Goal: Navigation & Orientation: Find specific page/section

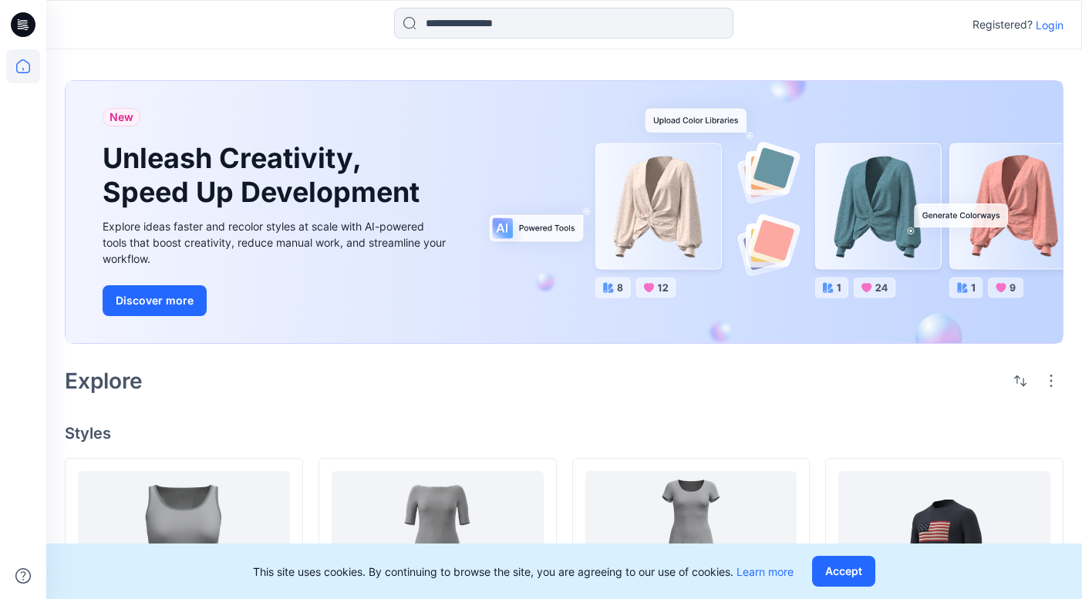
click at [1046, 25] on p "Login" at bounding box center [1050, 25] width 28 height 16
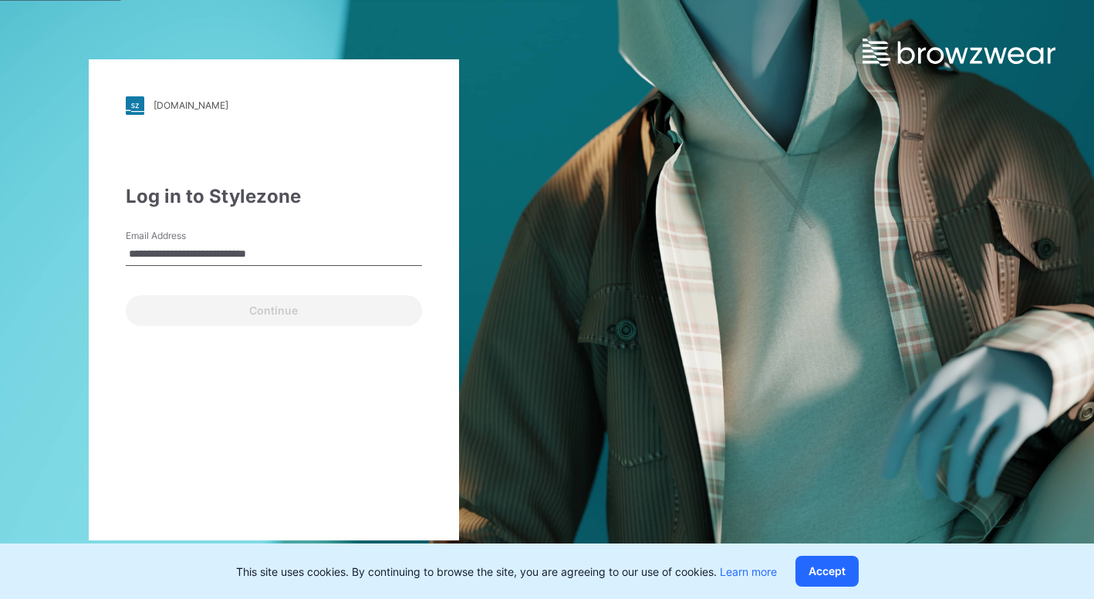
type input "**********"
click at [273, 310] on button "Continue" at bounding box center [274, 310] width 296 height 31
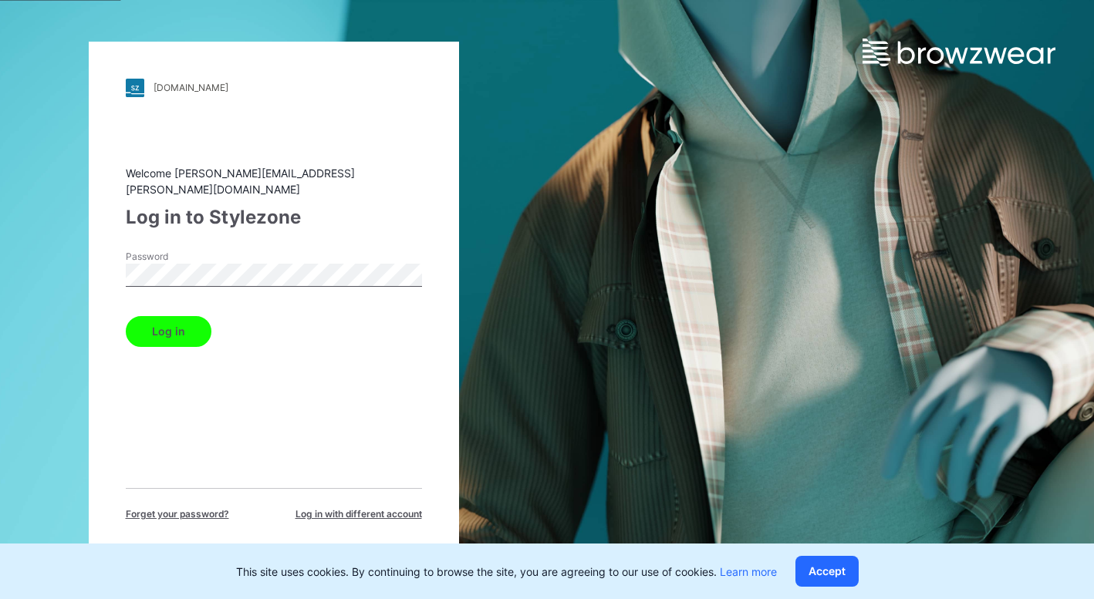
click at [167, 323] on button "Log in" at bounding box center [169, 331] width 86 height 31
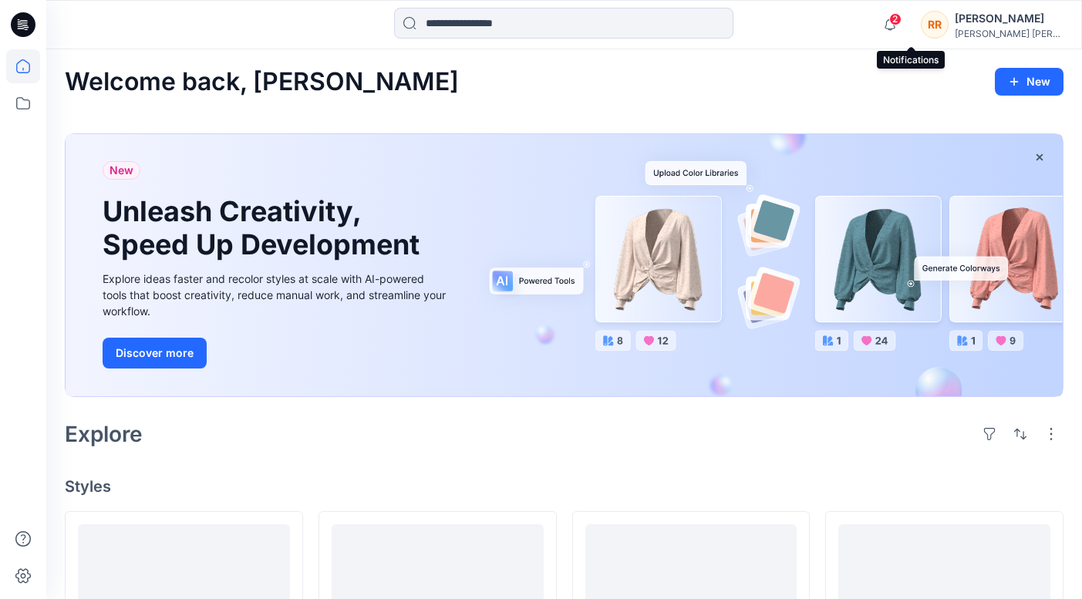
click at [902, 19] on span "2" at bounding box center [895, 19] width 12 height 12
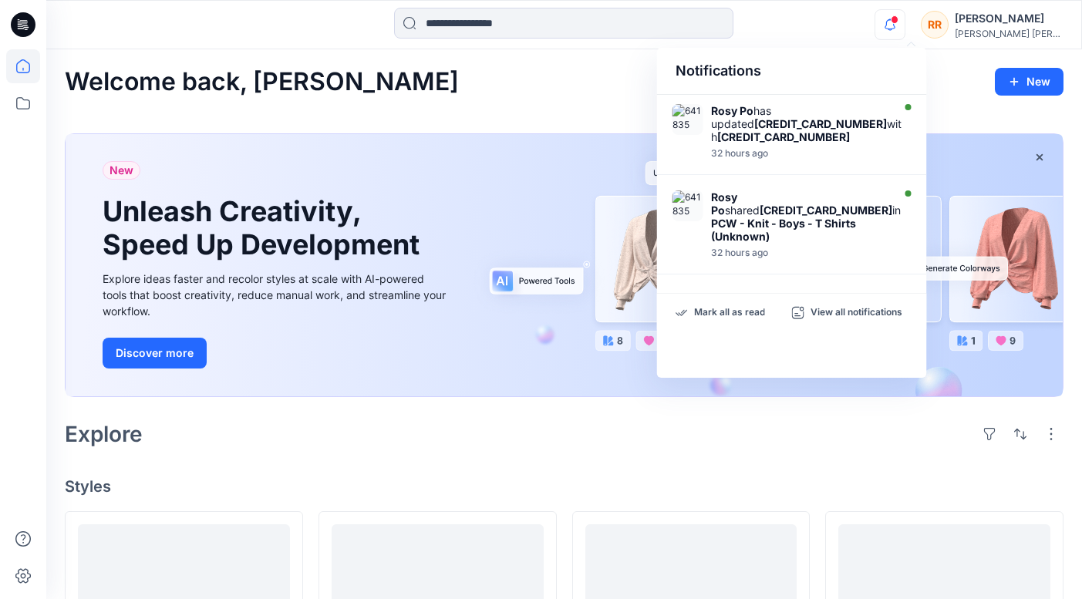
click at [485, 81] on div "Welcome back, [PERSON_NAME]" at bounding box center [564, 82] width 999 height 29
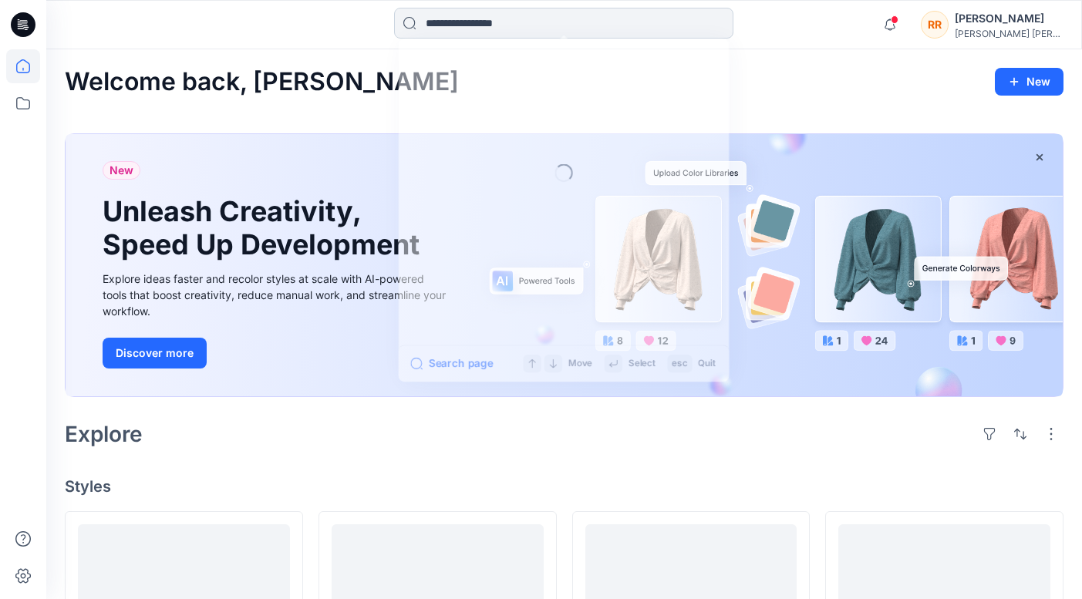
click at [473, 32] on input at bounding box center [563, 23] width 339 height 31
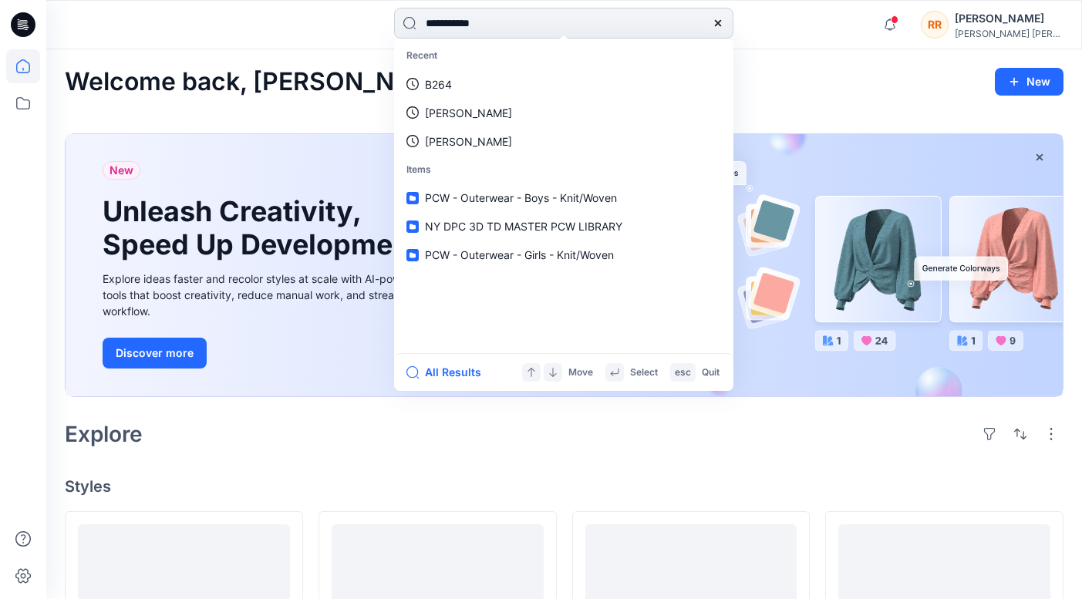
type input "**********"
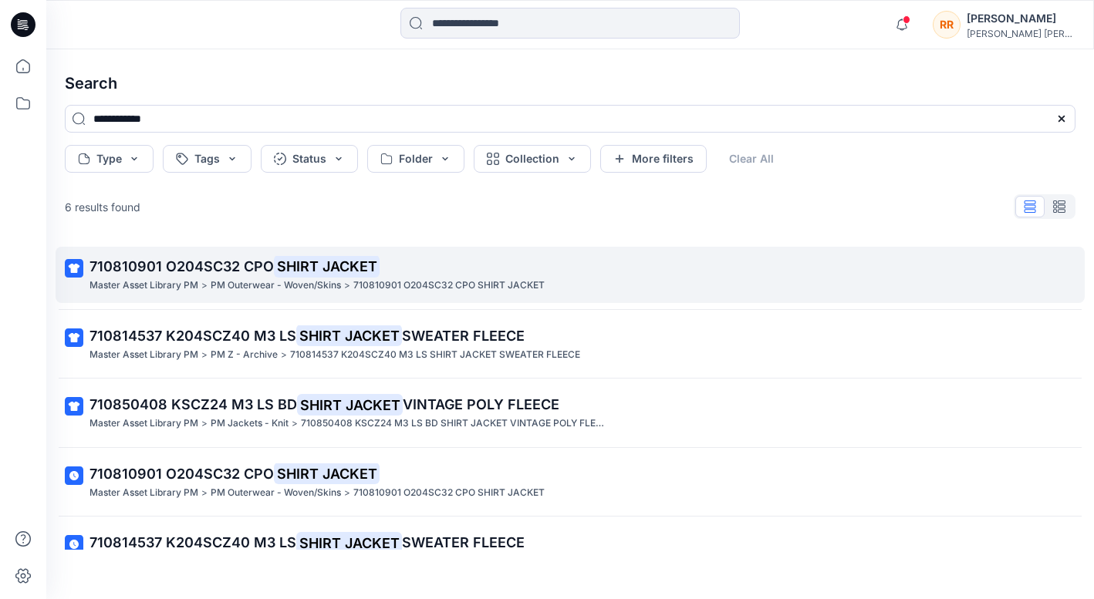
click at [235, 275] on p "710810901 O204SC32 CPO SHIRT JACKET" at bounding box center [568, 267] width 958 height 22
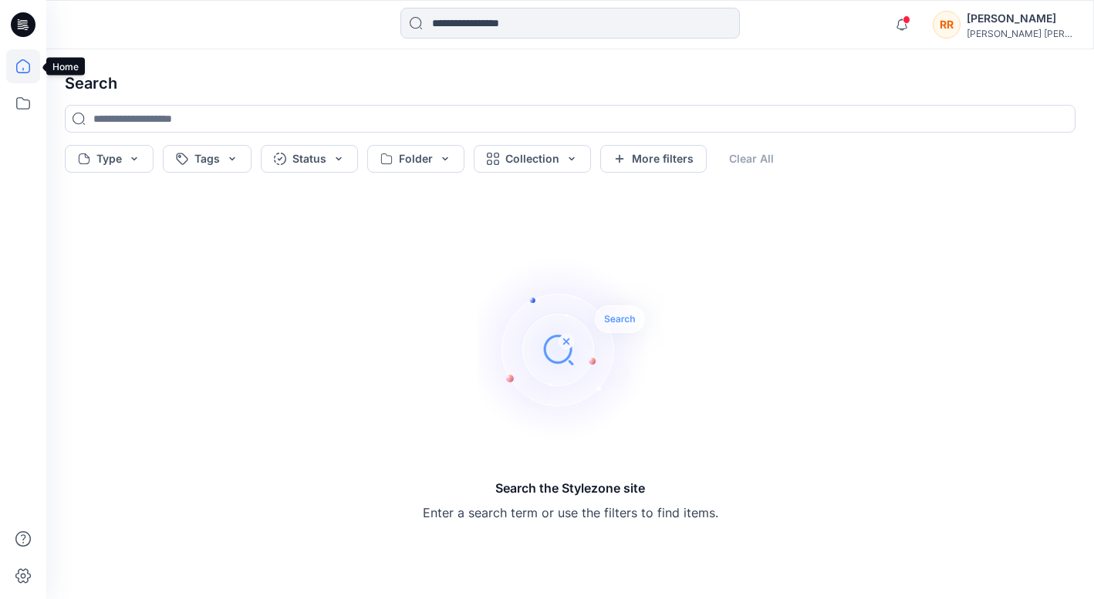
click at [22, 72] on icon at bounding box center [23, 66] width 34 height 34
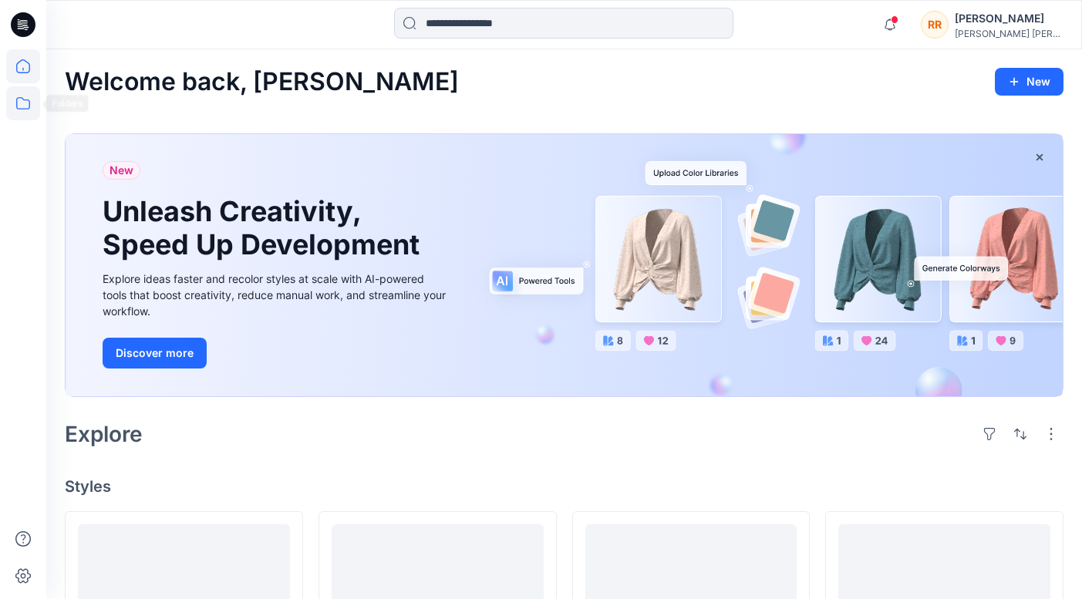
click at [22, 107] on icon at bounding box center [23, 103] width 34 height 34
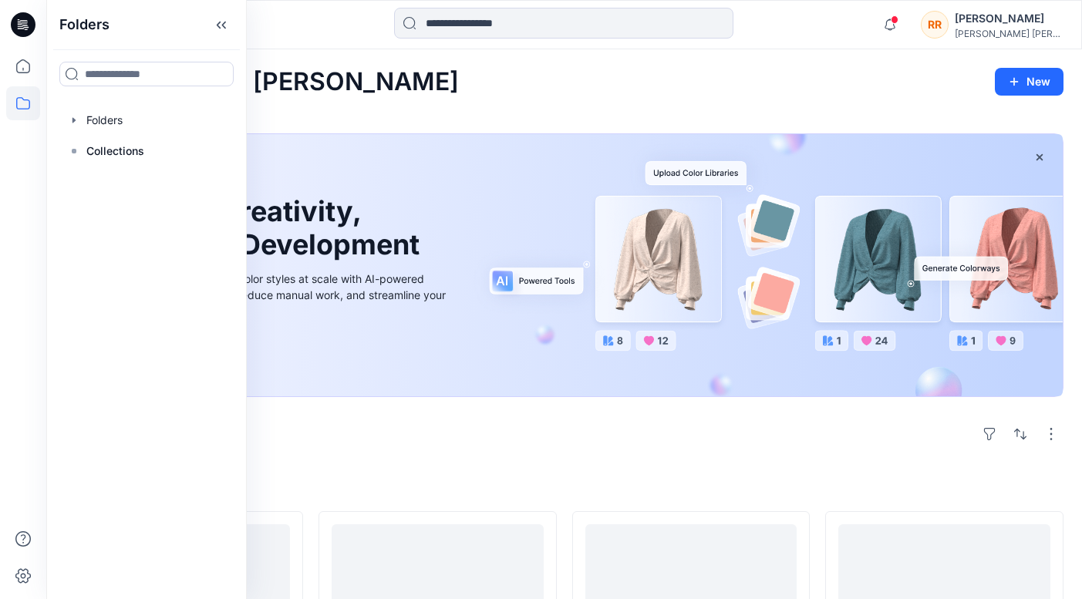
click at [128, 134] on div at bounding box center [147, 120] width 176 height 31
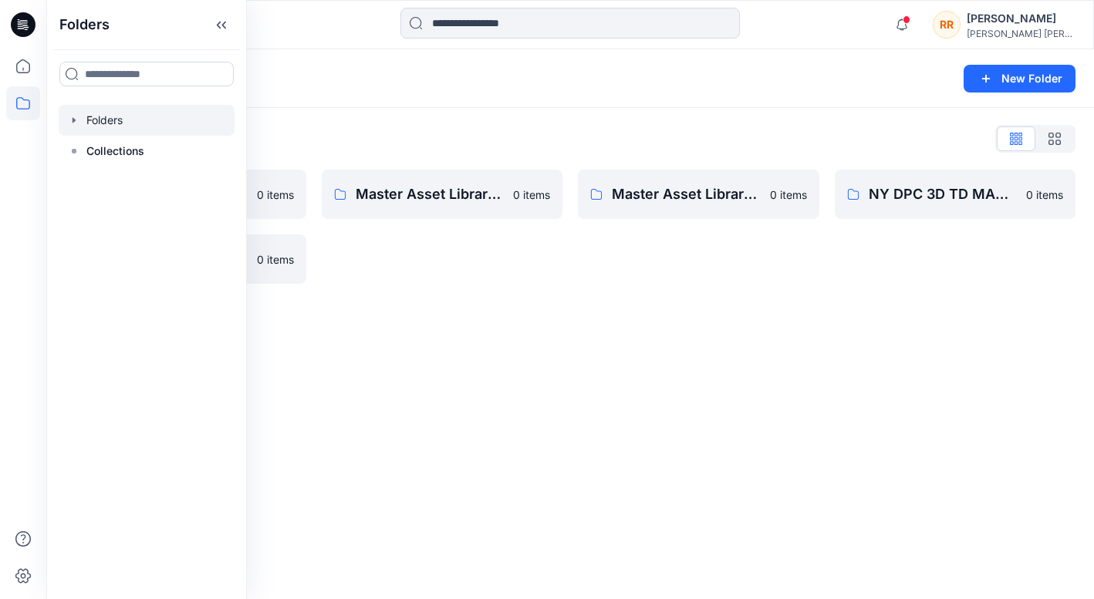
click at [717, 92] on div "Folders New Folder" at bounding box center [570, 78] width 1048 height 59
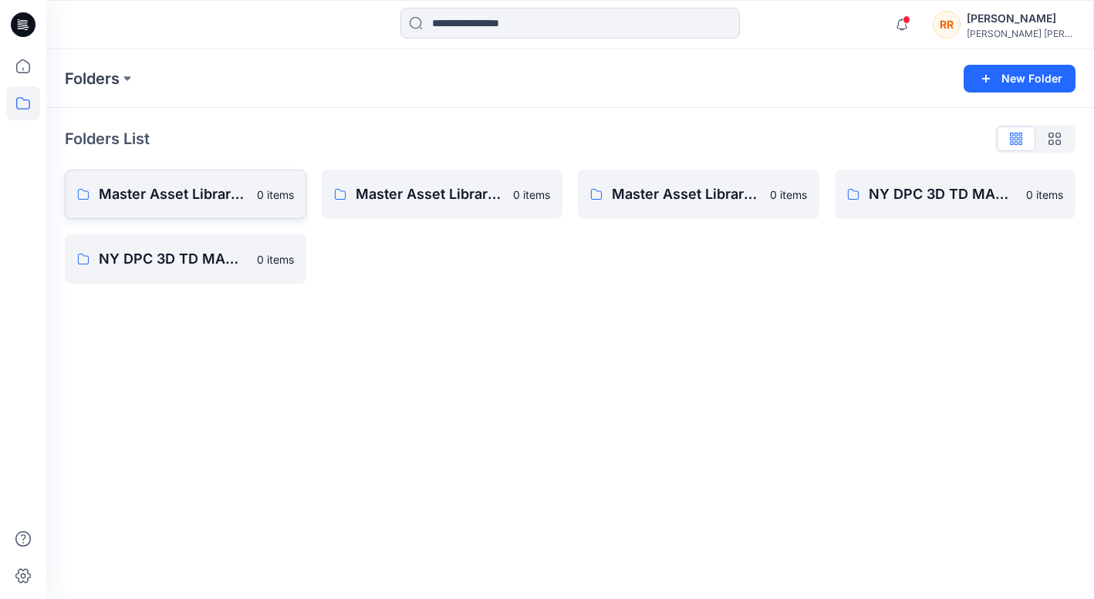
click at [187, 204] on p "Master Asset Library PCW" at bounding box center [173, 195] width 149 height 22
click at [464, 211] on link "Master Asset Library PM 0 items" at bounding box center [442, 194] width 241 height 49
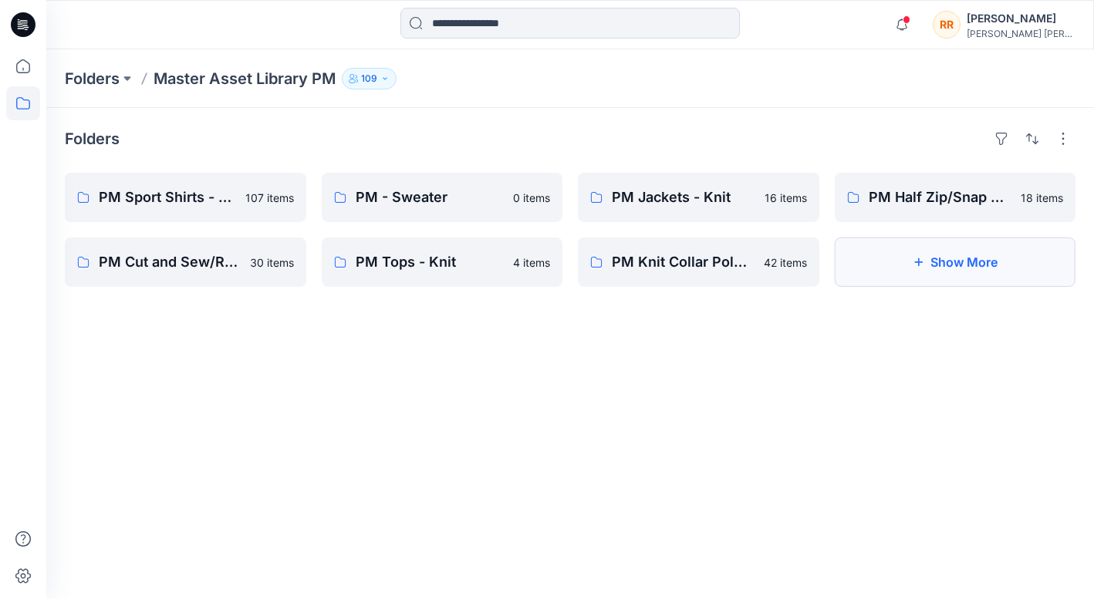
click at [972, 278] on button "Show More" at bounding box center [955, 262] width 241 height 49
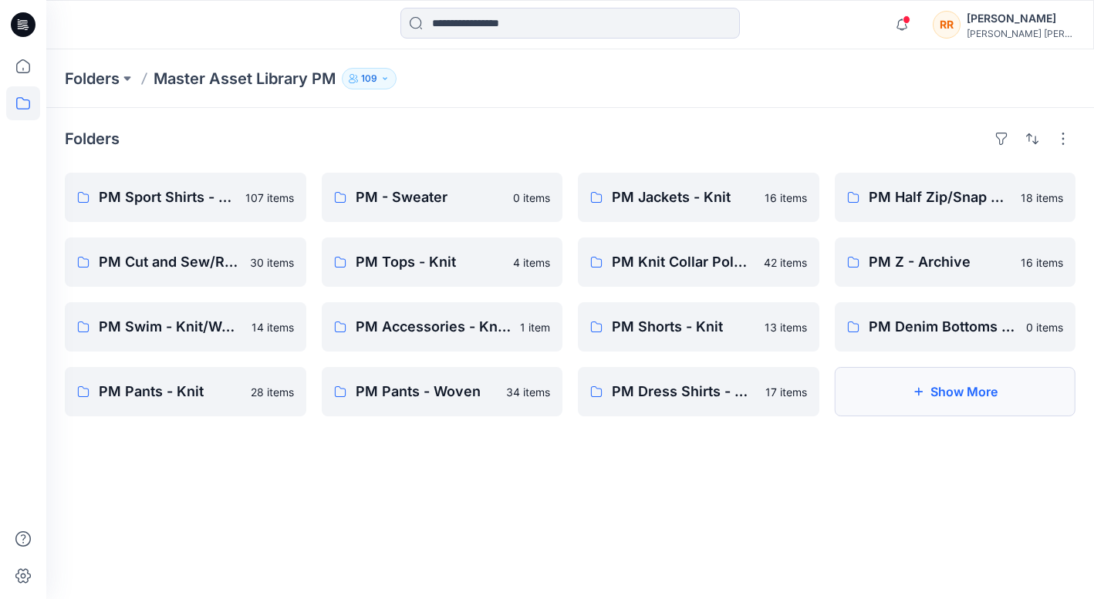
click at [997, 393] on button "Show More" at bounding box center [955, 391] width 241 height 49
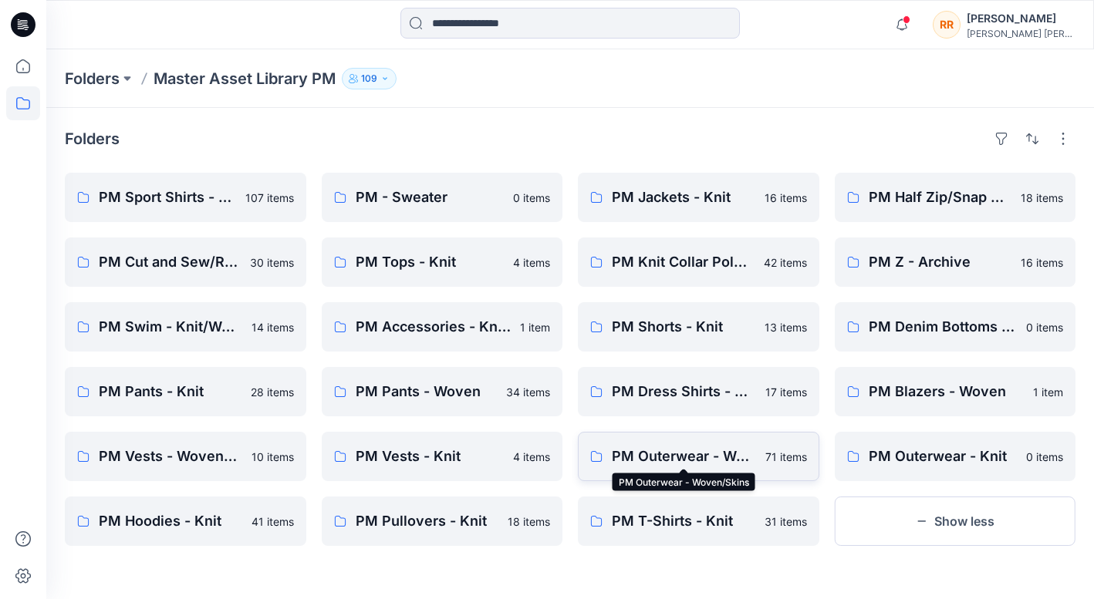
click at [691, 459] on p "PM Outerwear - Woven/Skins" at bounding box center [684, 457] width 144 height 22
click at [918, 530] on button "Show less" at bounding box center [955, 521] width 241 height 49
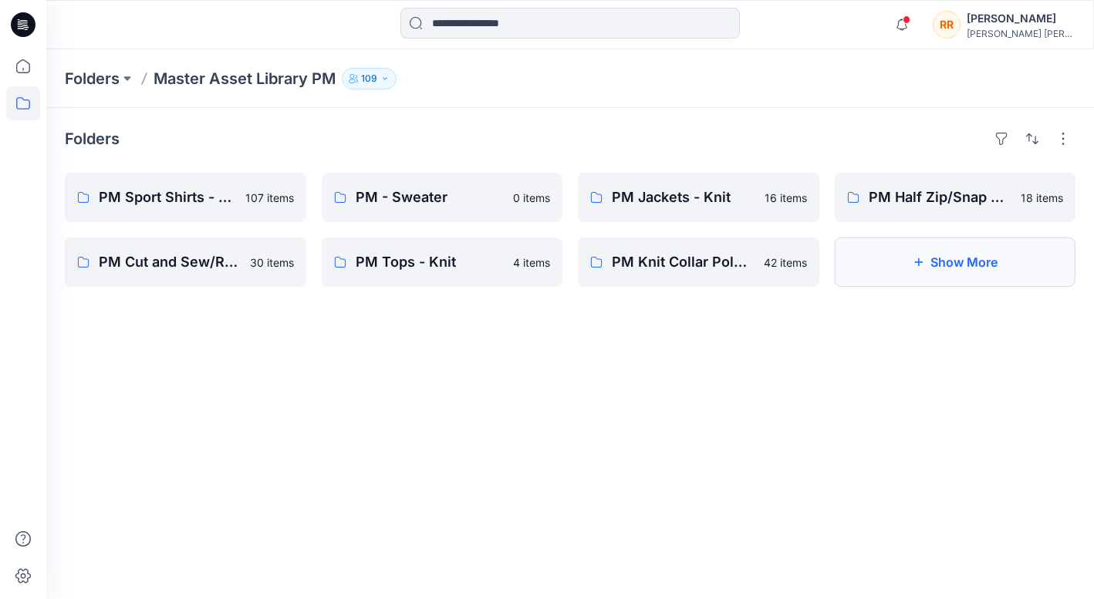
click at [909, 285] on button "Show More" at bounding box center [955, 262] width 241 height 49
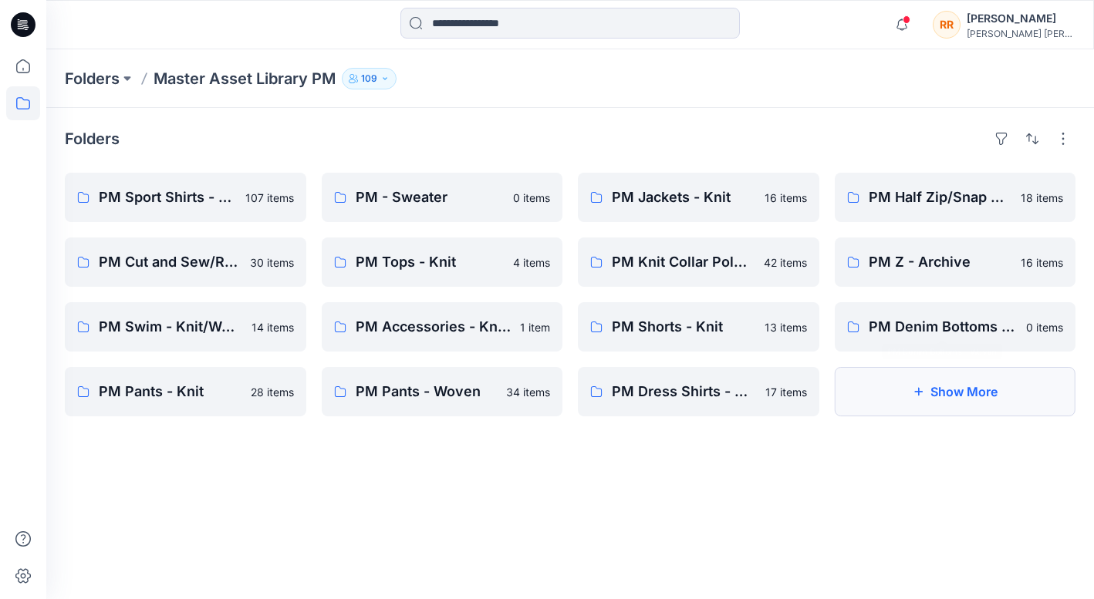
click at [937, 386] on button "Show More" at bounding box center [955, 391] width 241 height 49
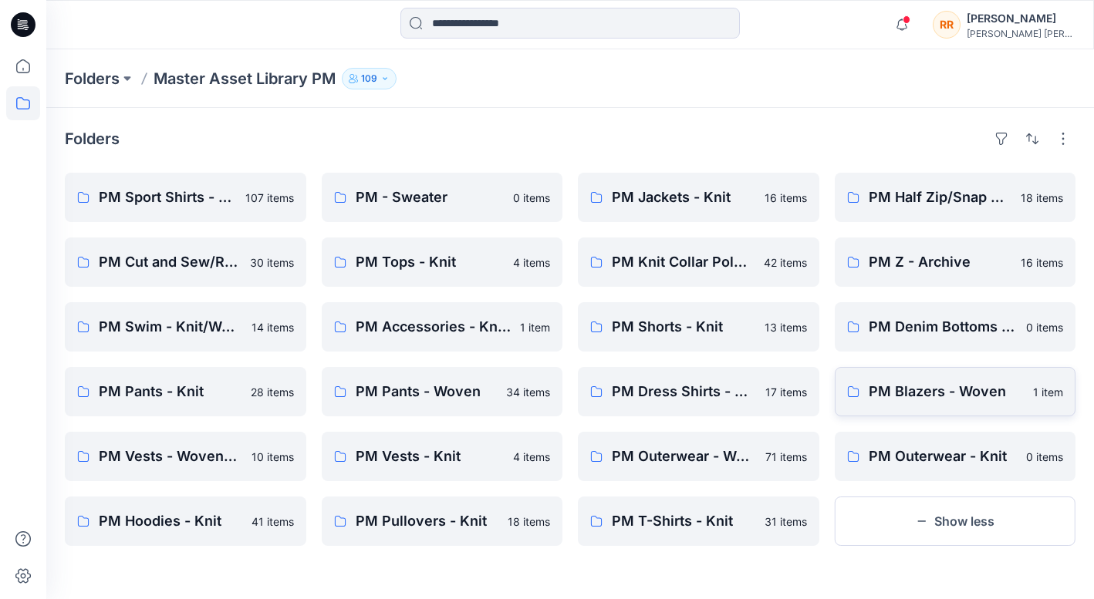
click at [905, 390] on p "PM Blazers - Woven" at bounding box center [947, 392] width 156 height 22
click at [651, 463] on p "PM Outerwear - Woven/Skins" at bounding box center [684, 457] width 144 height 22
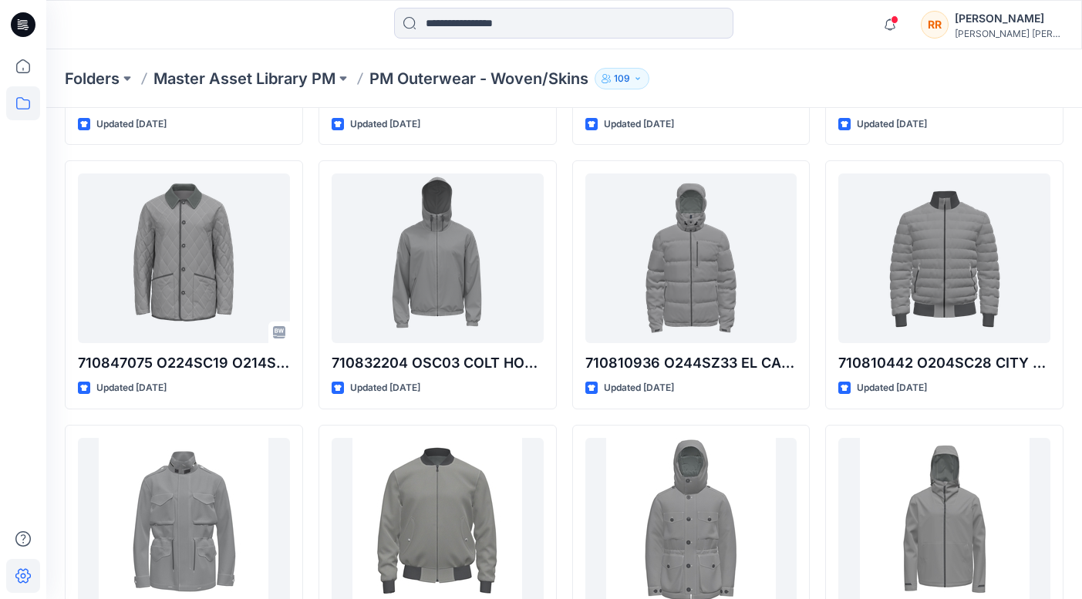
scroll to position [534, 0]
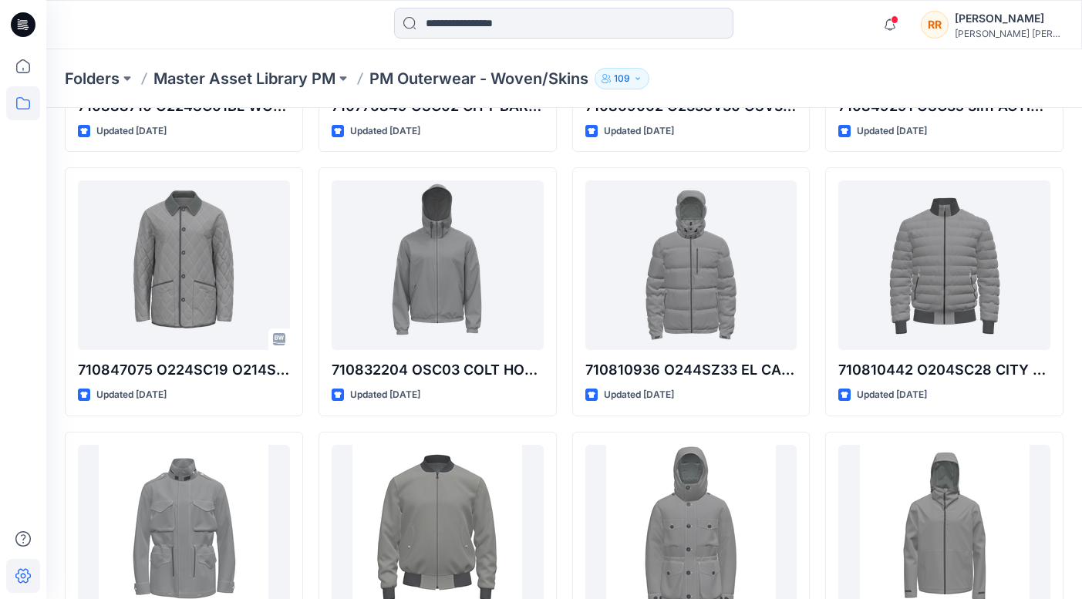
click at [211, 280] on div at bounding box center [184, 266] width 212 height 170
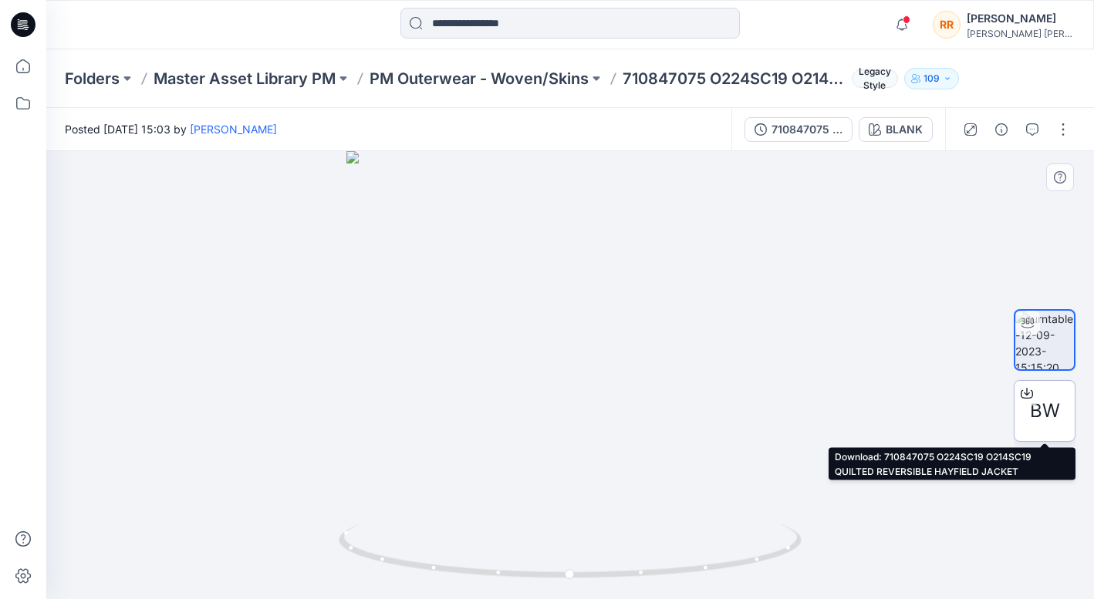
click at [1037, 406] on span "BW" at bounding box center [1045, 411] width 30 height 28
